Goal: Transaction & Acquisition: Book appointment/travel/reservation

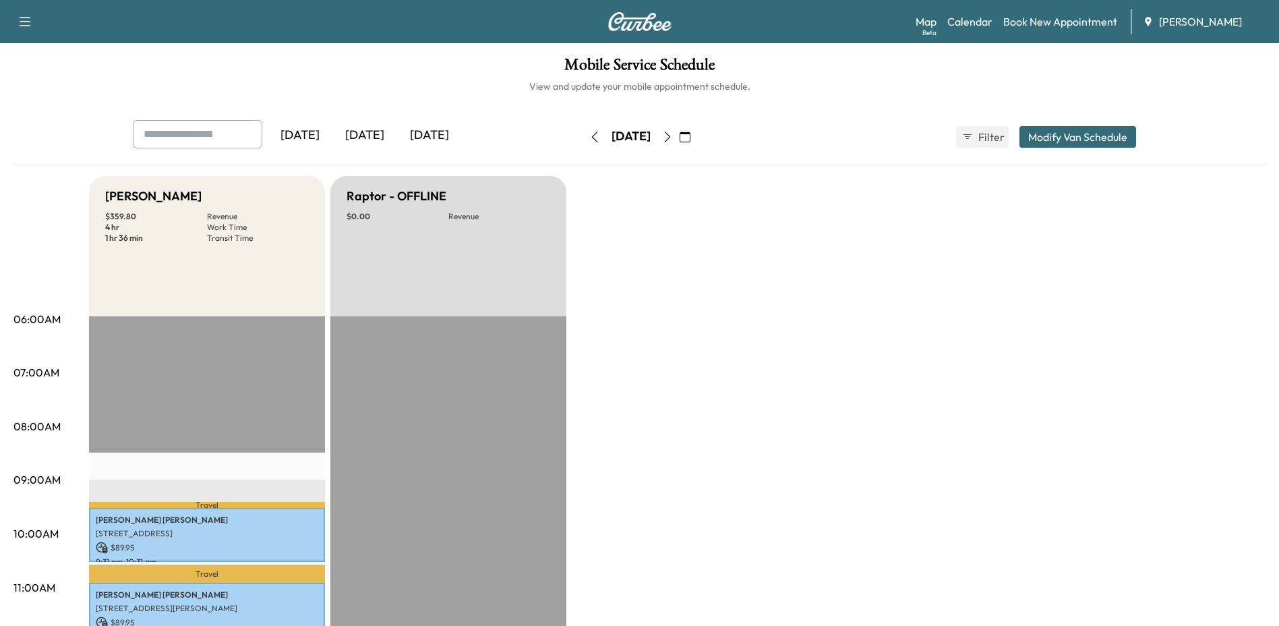
click at [690, 139] on icon "button" at bounding box center [685, 136] width 11 height 11
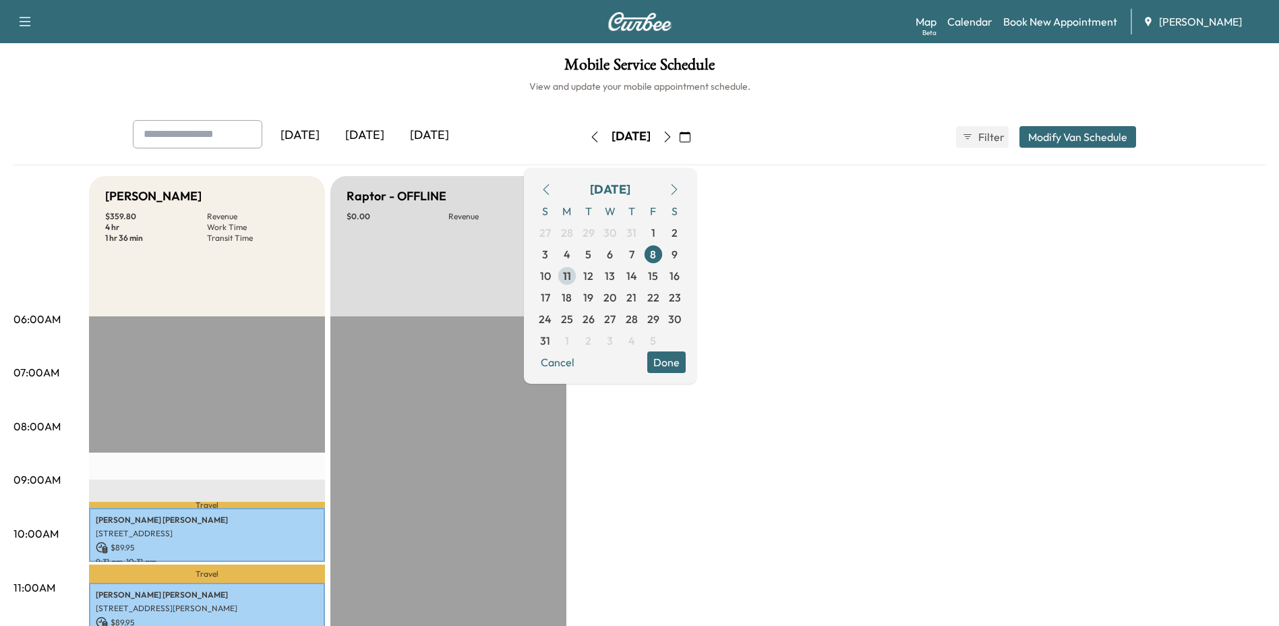
click at [578, 274] on span "11" at bounding box center [567, 276] width 22 height 22
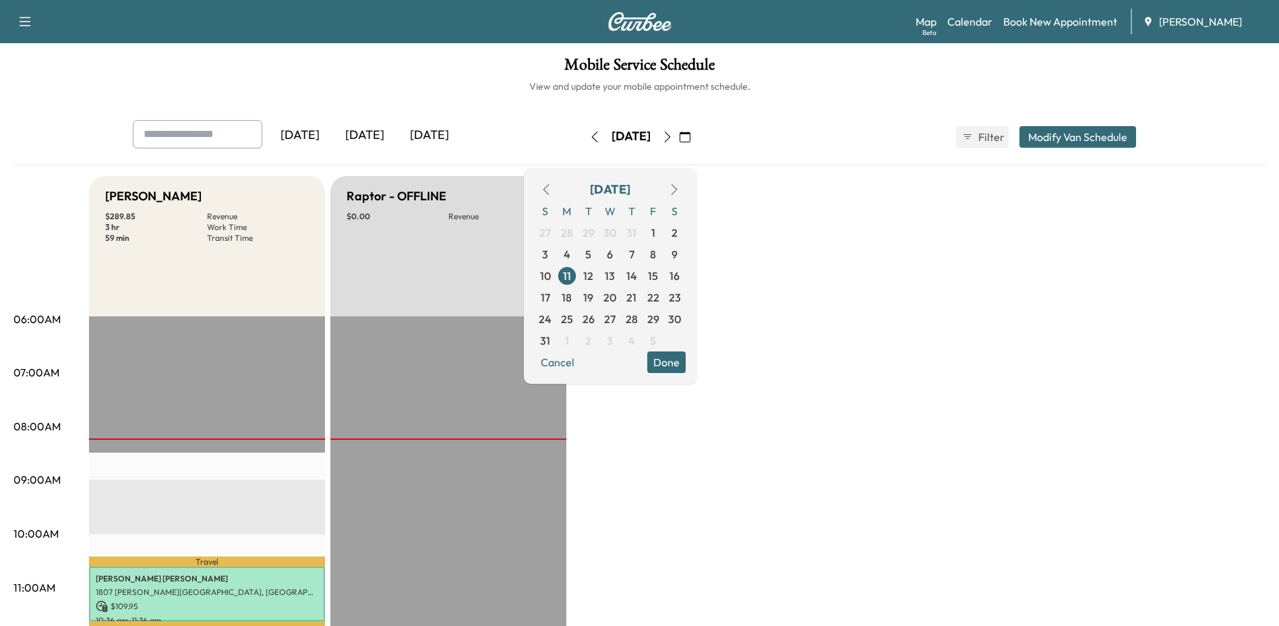
click at [686, 357] on button "Done" at bounding box center [666, 362] width 38 height 22
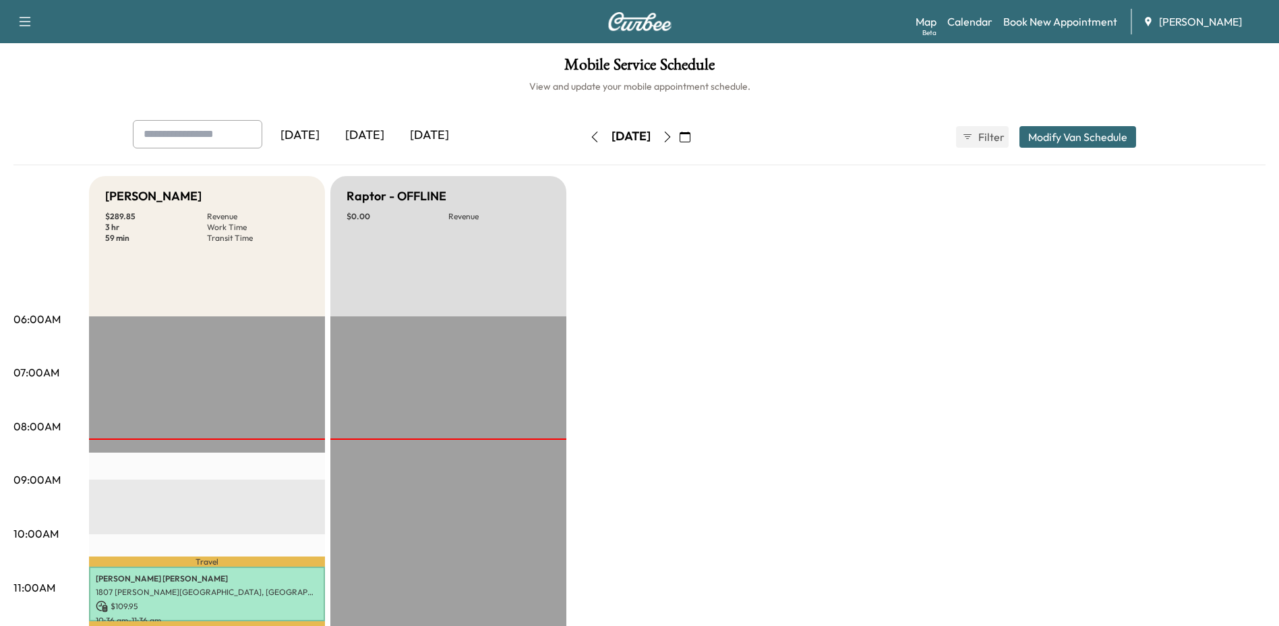
click at [679, 140] on button "button" at bounding box center [667, 137] width 23 height 22
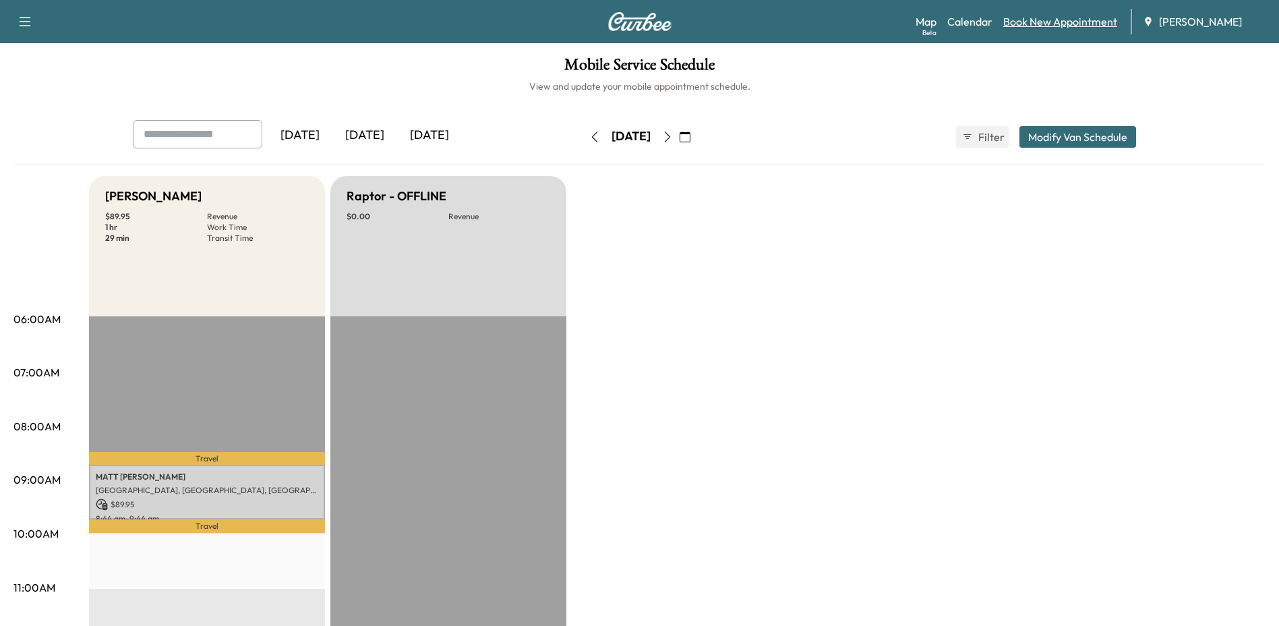
click at [1039, 25] on link "Book New Appointment" at bounding box center [1060, 21] width 114 height 16
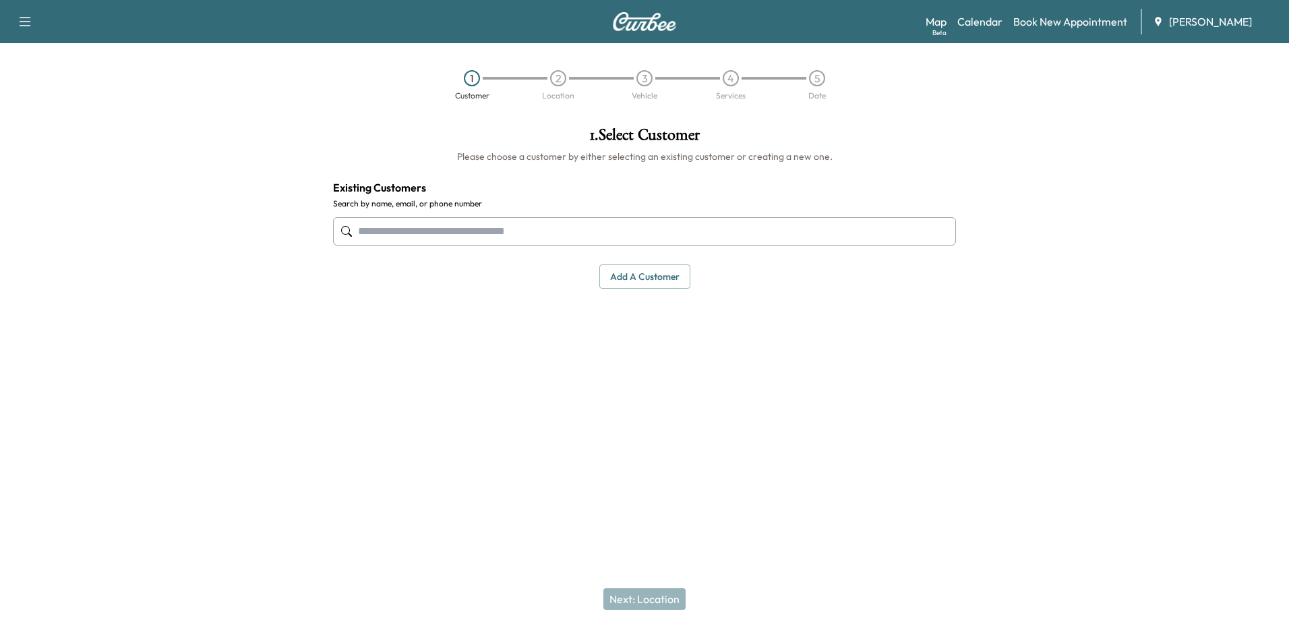
click at [560, 233] on input "text" at bounding box center [644, 231] width 623 height 28
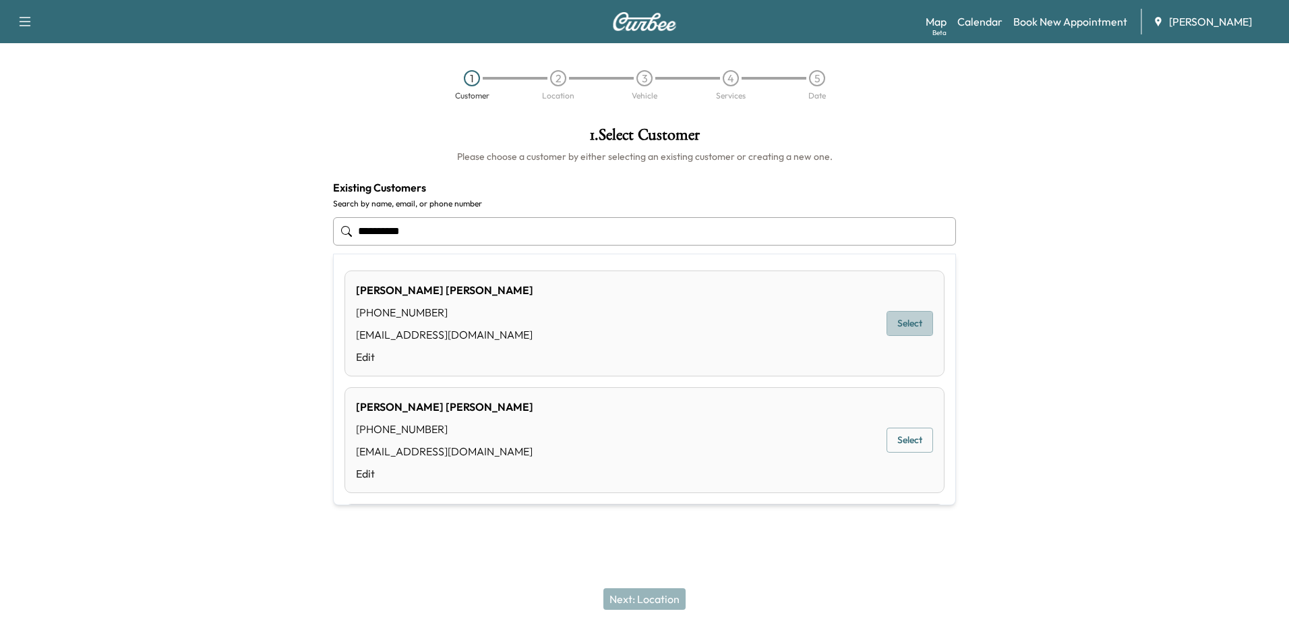
click at [897, 326] on button "Select" at bounding box center [910, 323] width 47 height 25
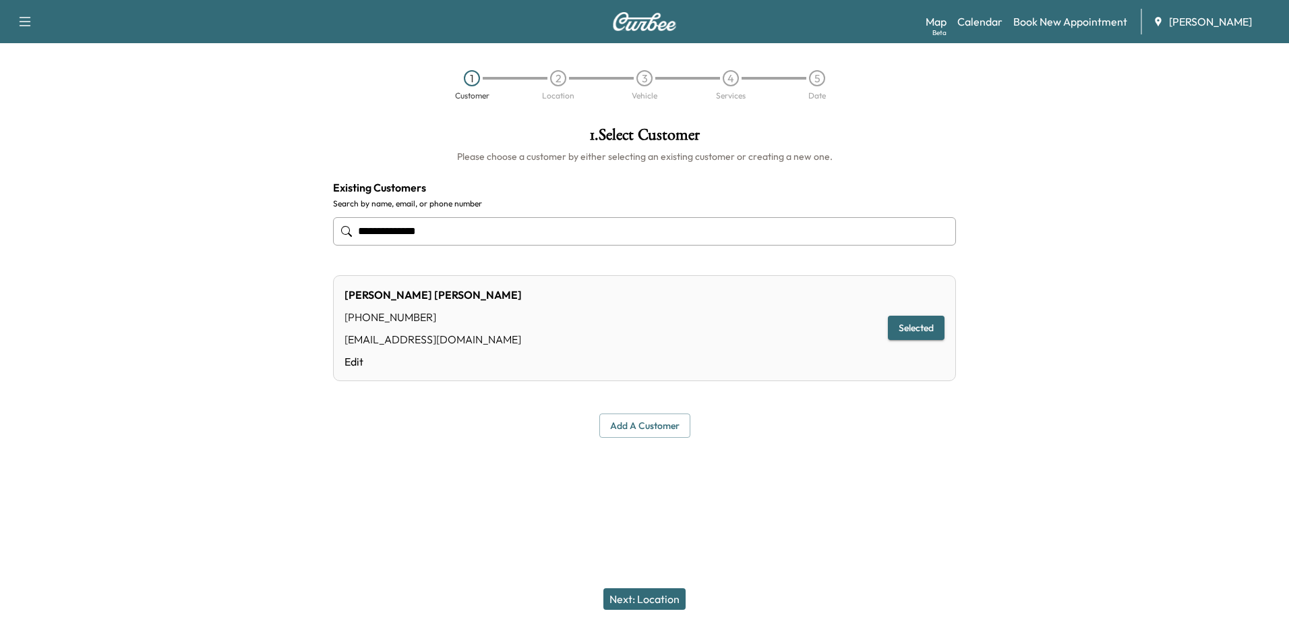
type input "**********"
click at [673, 598] on button "Next: Location" at bounding box center [644, 599] width 82 height 22
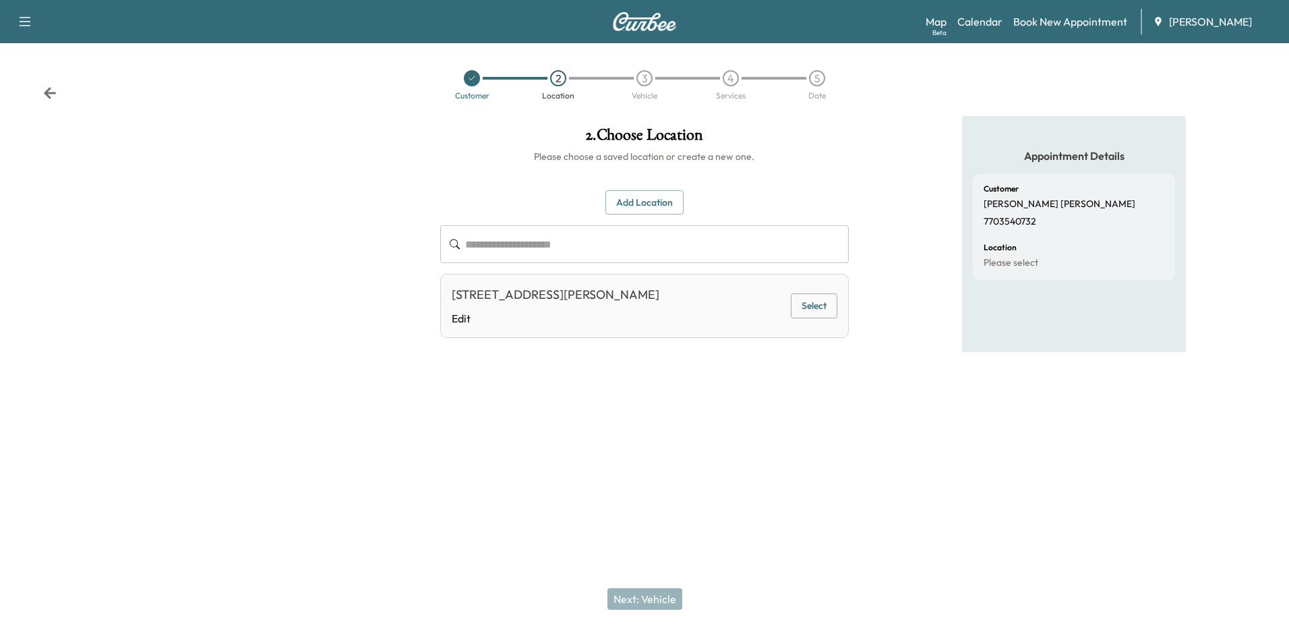
click at [872, 432] on div at bounding box center [644, 450] width 1289 height 43
click at [675, 363] on div "**********" at bounding box center [645, 246] width 430 height 260
click at [675, 366] on div "**********" at bounding box center [645, 246] width 430 height 260
click at [832, 303] on button "Select" at bounding box center [814, 305] width 47 height 25
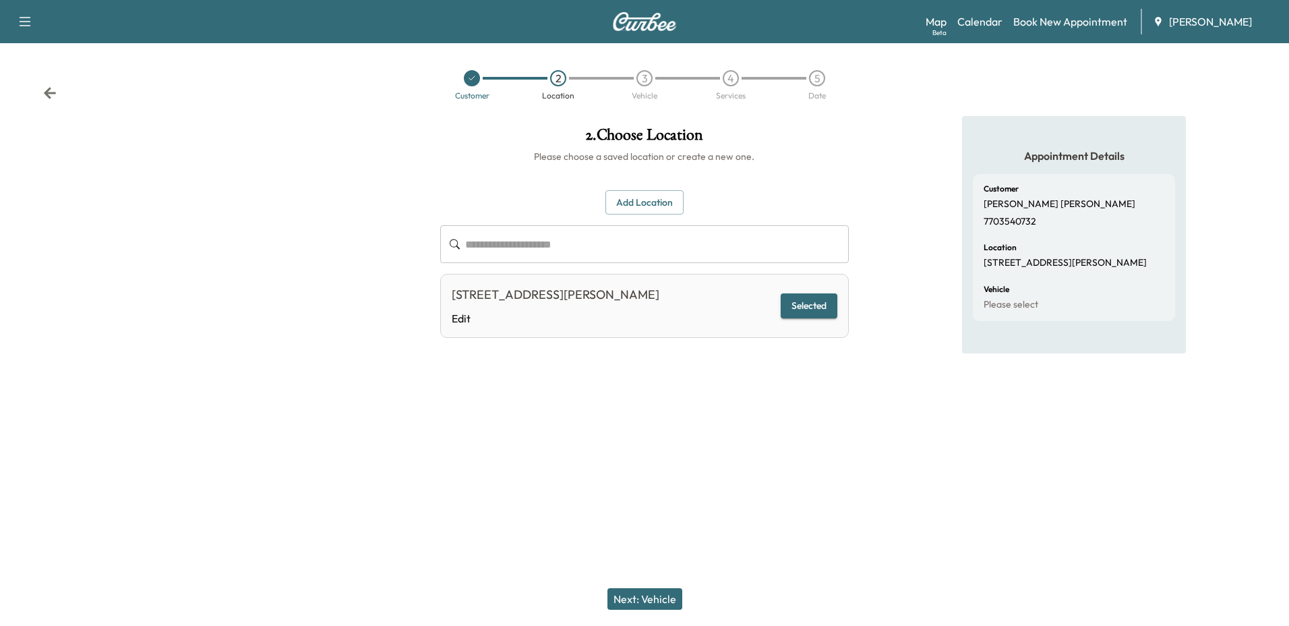
click at [944, 384] on div "Appointment Details Customer Stephanie Lora 7703540732 Location 1350 Gran Criqu…" at bounding box center [1075, 272] width 430 height 313
click at [685, 592] on div "Next: Vehicle" at bounding box center [644, 599] width 1289 height 54
click at [668, 595] on button "Next: Vehicle" at bounding box center [645, 599] width 75 height 22
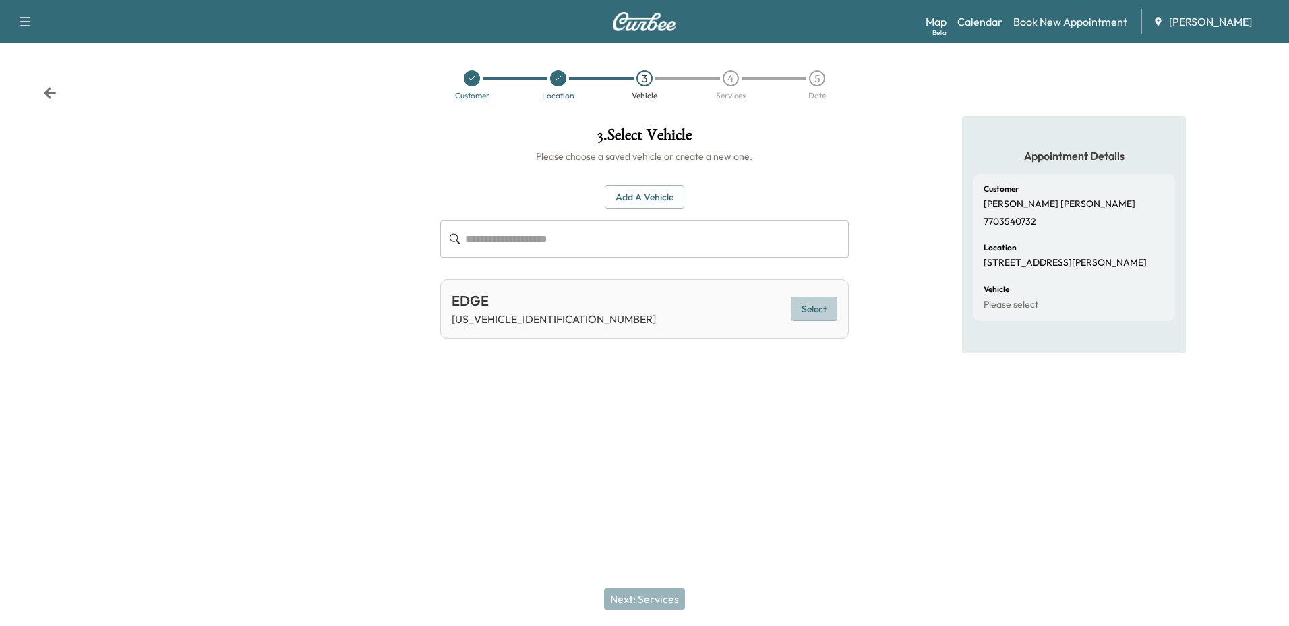
click at [821, 299] on button "Select" at bounding box center [814, 309] width 47 height 25
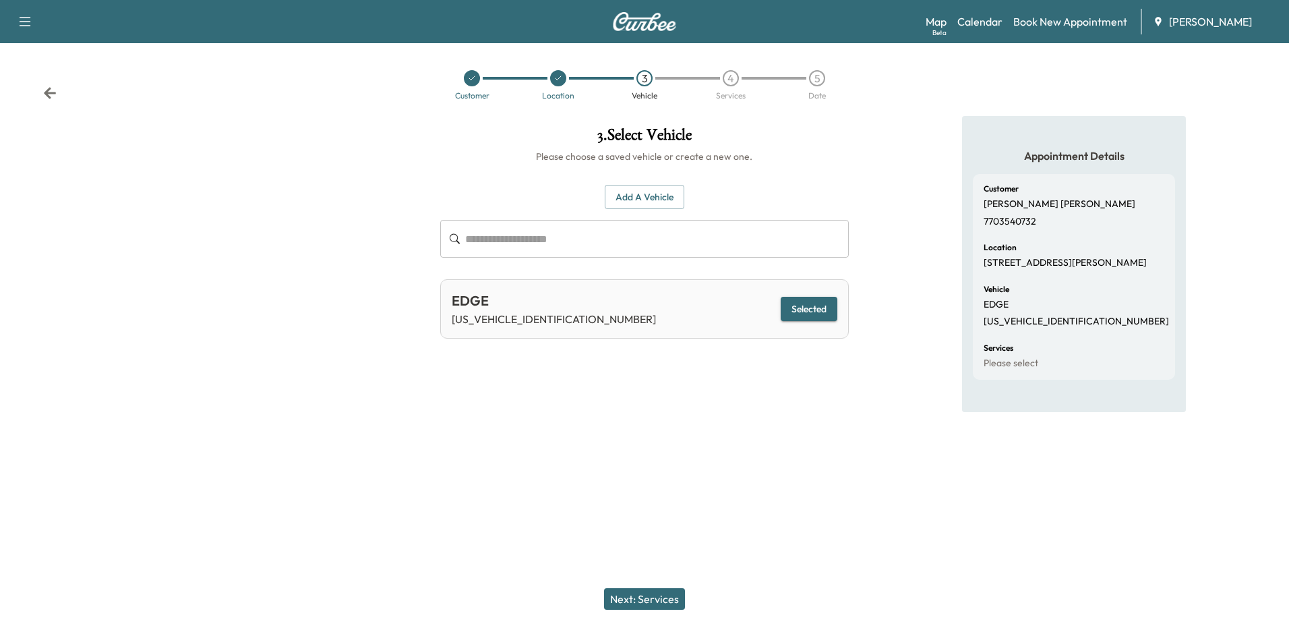
click at [618, 596] on button "Next: Services" at bounding box center [644, 599] width 81 height 22
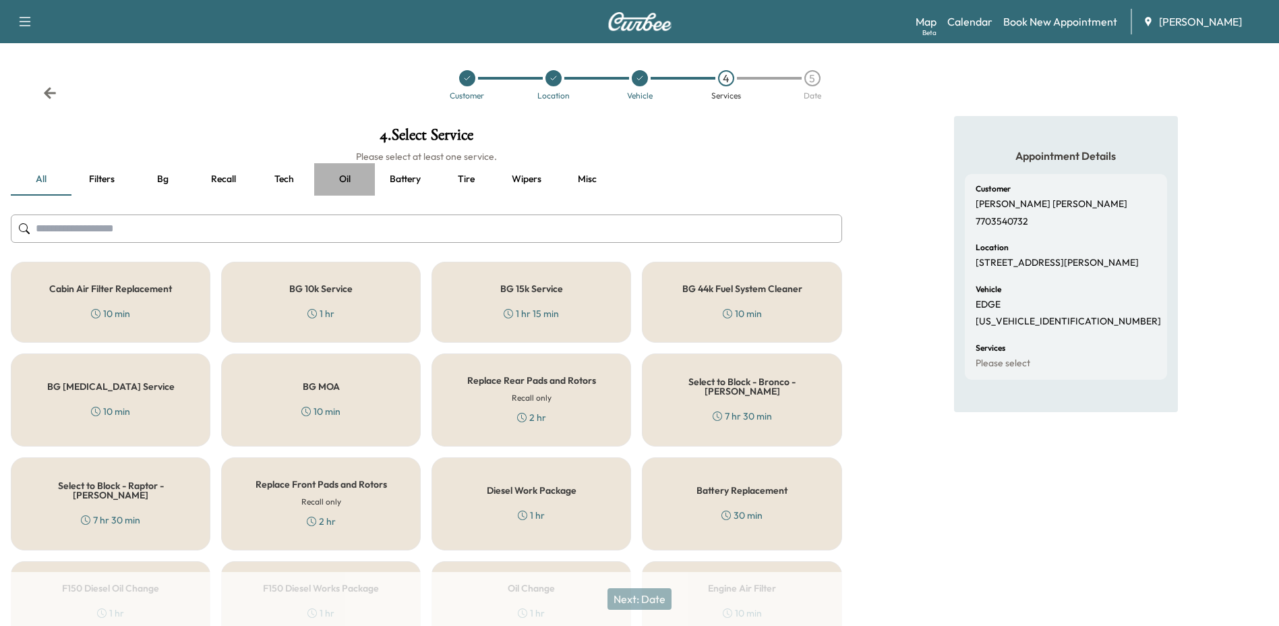
click at [354, 189] on button "Oil" at bounding box center [344, 179] width 61 height 32
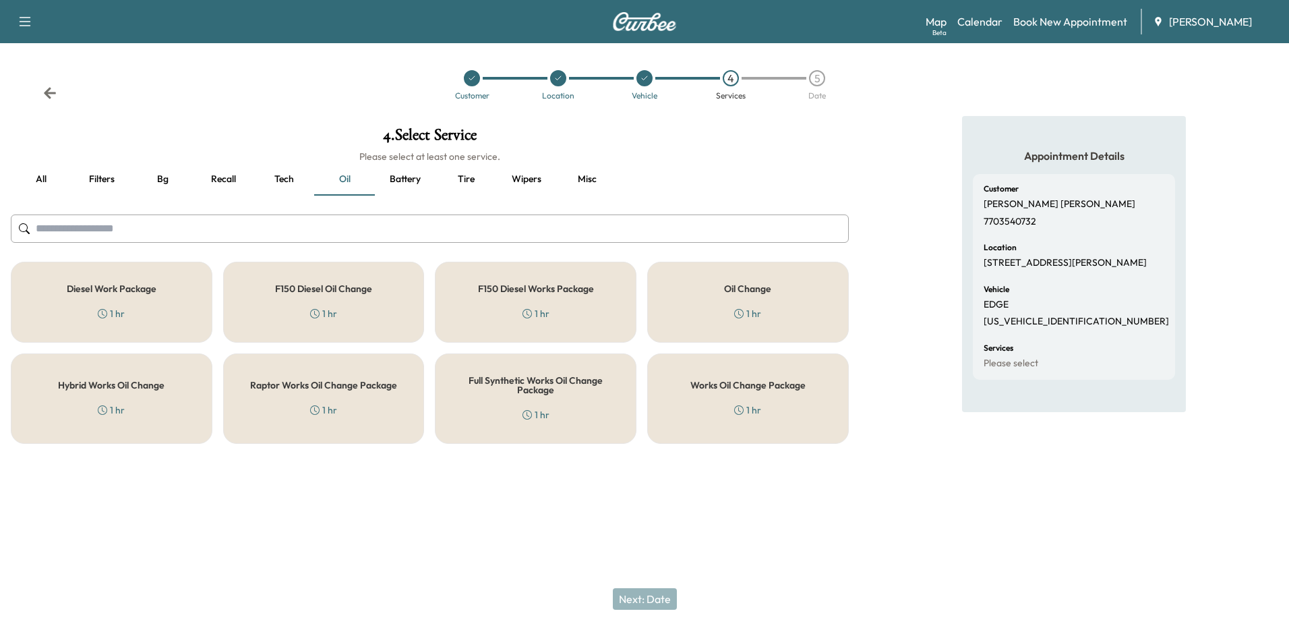
drag, startPoint x: 758, startPoint y: 393, endPoint x: 810, endPoint y: 454, distance: 80.3
click at [758, 392] on div "Works Oil Change Package 1 hr" at bounding box center [748, 398] width 202 height 90
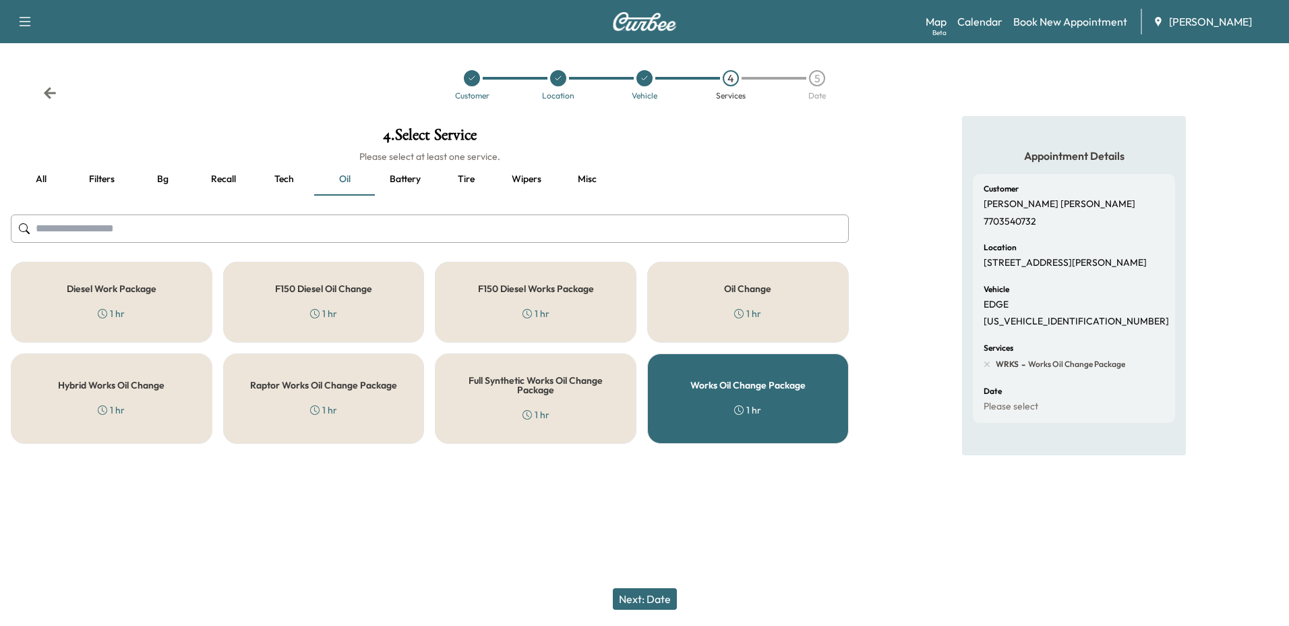
click at [641, 605] on button "Next: Date" at bounding box center [645, 599] width 64 height 22
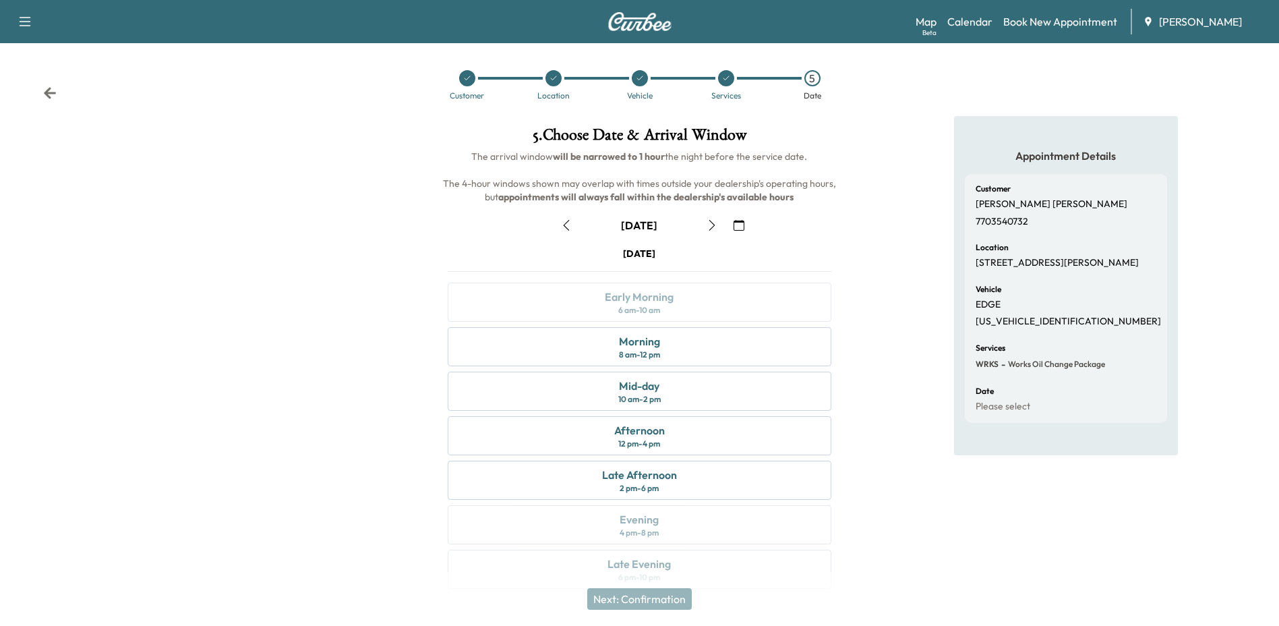
click at [873, 345] on div "Appointment Details Customer Stephanie Lora 7703540732 Location 1350 Gran Criqu…" at bounding box center [1066, 360] width 426 height 489
click at [723, 349] on div "Morning 8 am - 12 pm" at bounding box center [639, 346] width 383 height 39
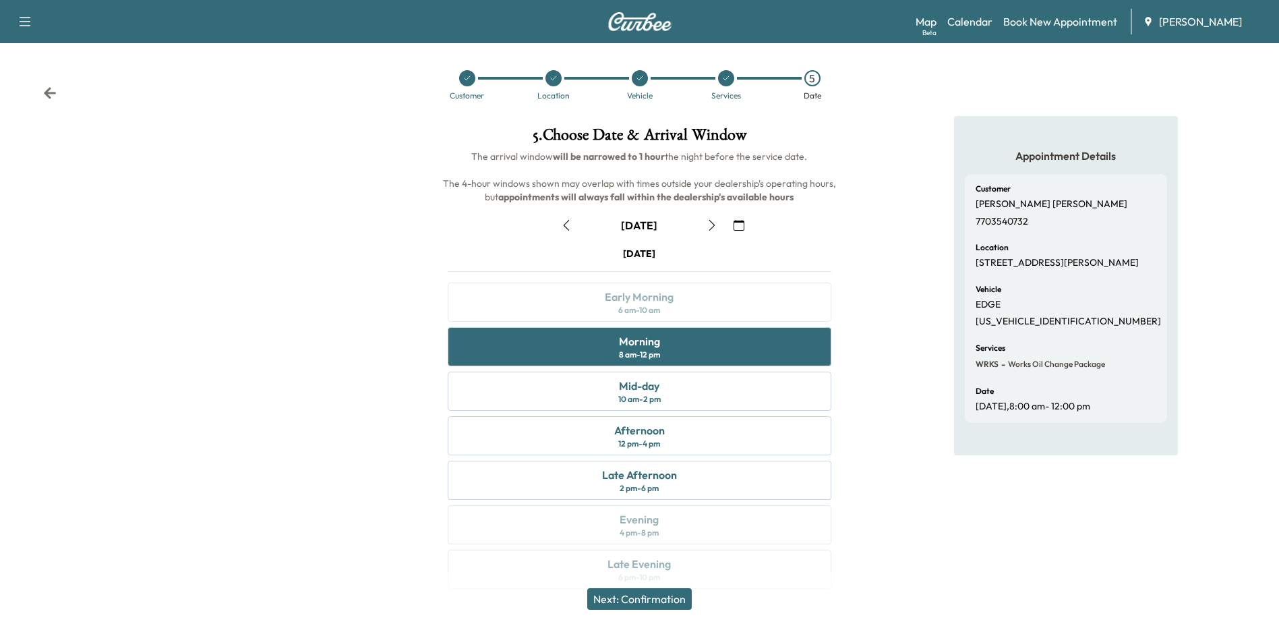
click at [653, 595] on button "Next: Confirmation" at bounding box center [639, 599] width 105 height 22
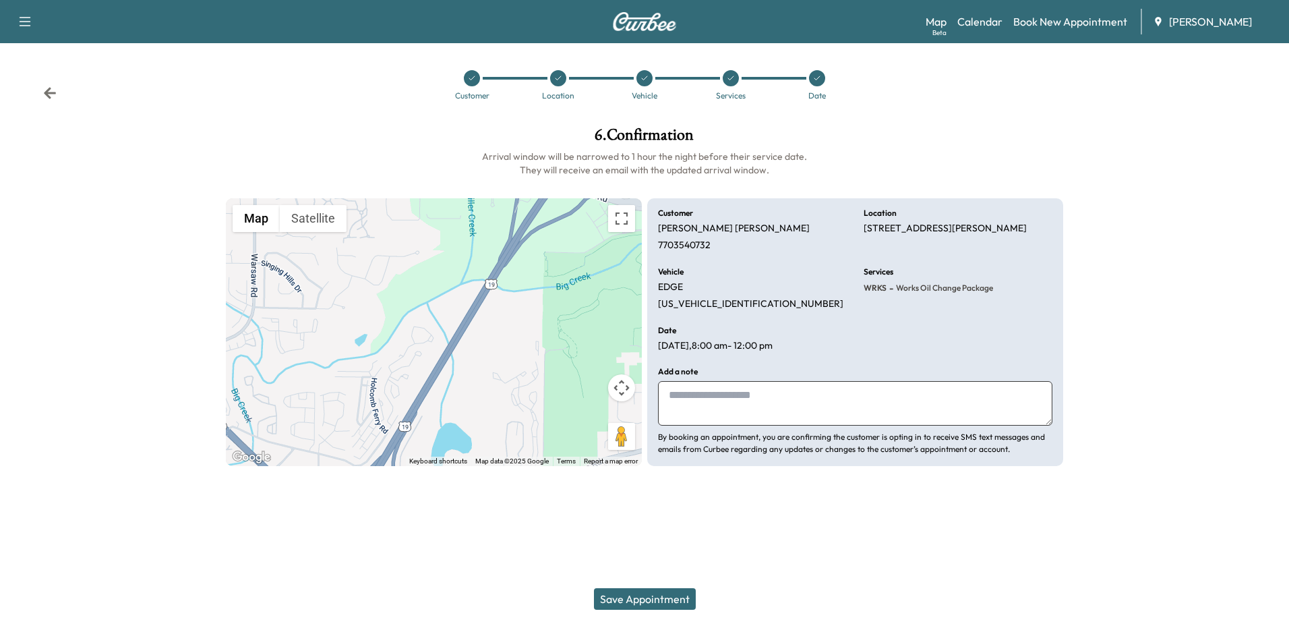
click at [1258, 301] on div at bounding box center [1181, 296] width 215 height 361
click at [671, 600] on button "Save Appointment" at bounding box center [645, 599] width 102 height 22
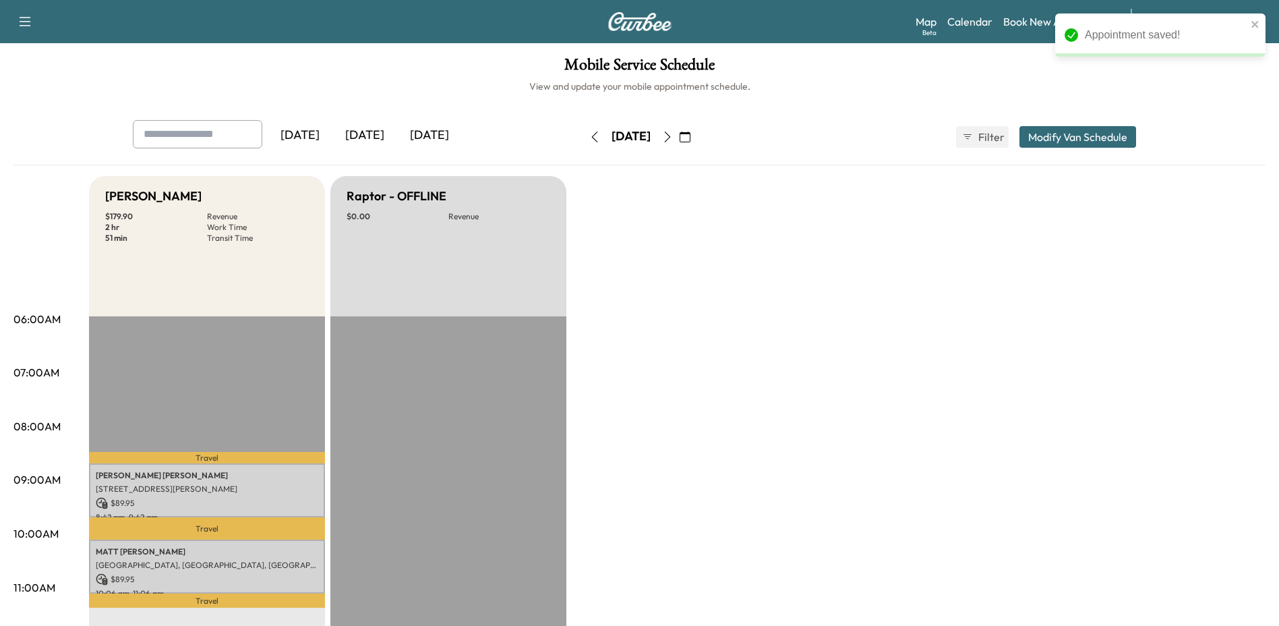
drag, startPoint x: 878, startPoint y: 250, endPoint x: 893, endPoint y: 257, distance: 16.3
